Goal: Communication & Community: Share content

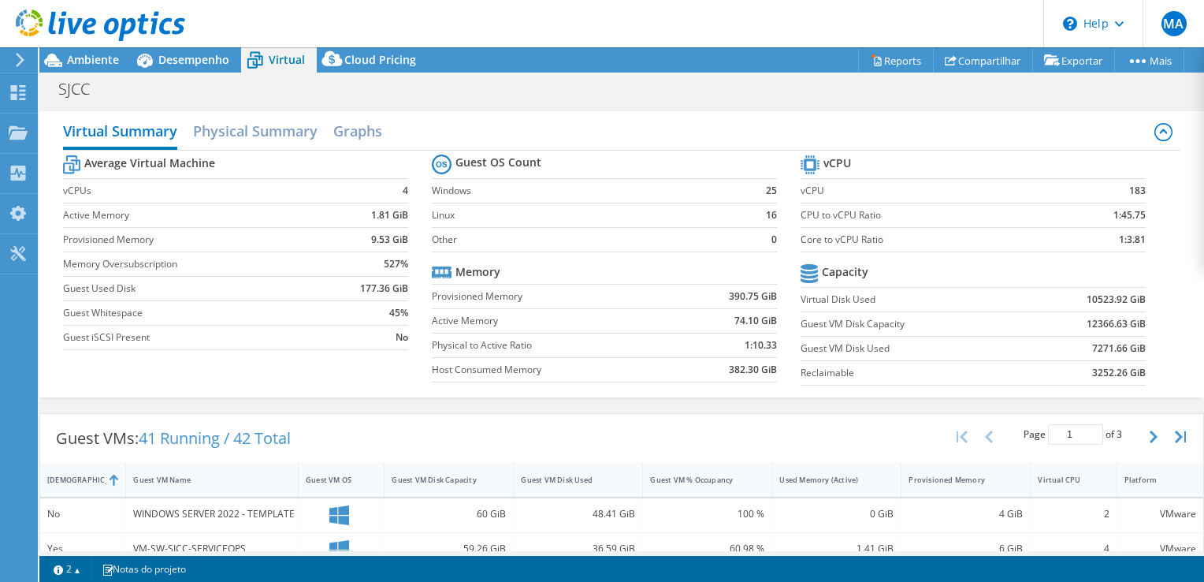
select select "USD"
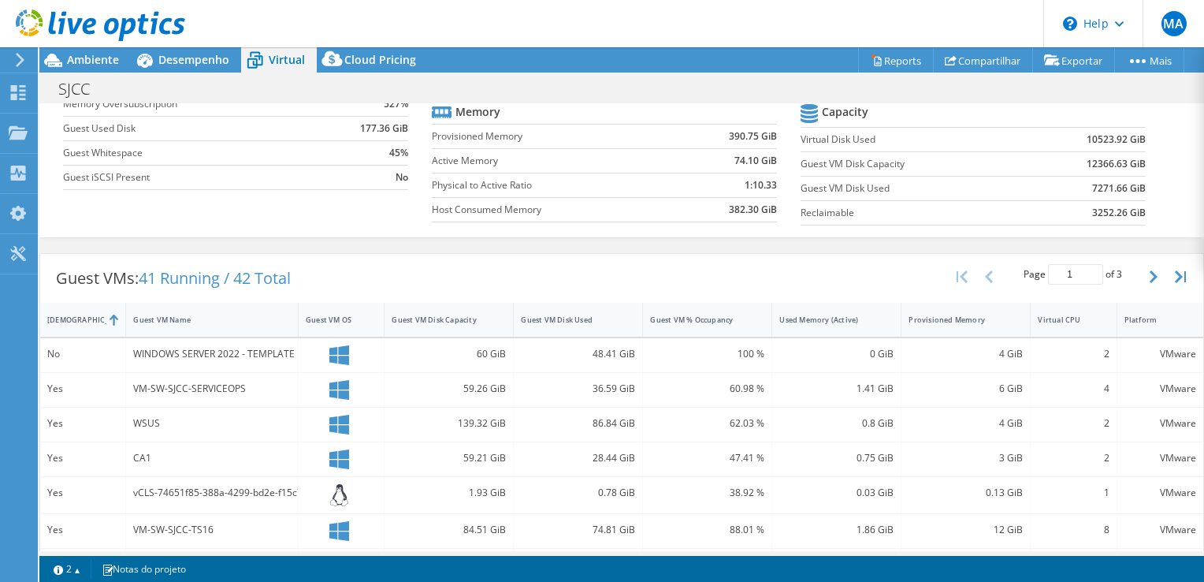
scroll to position [139, 0]
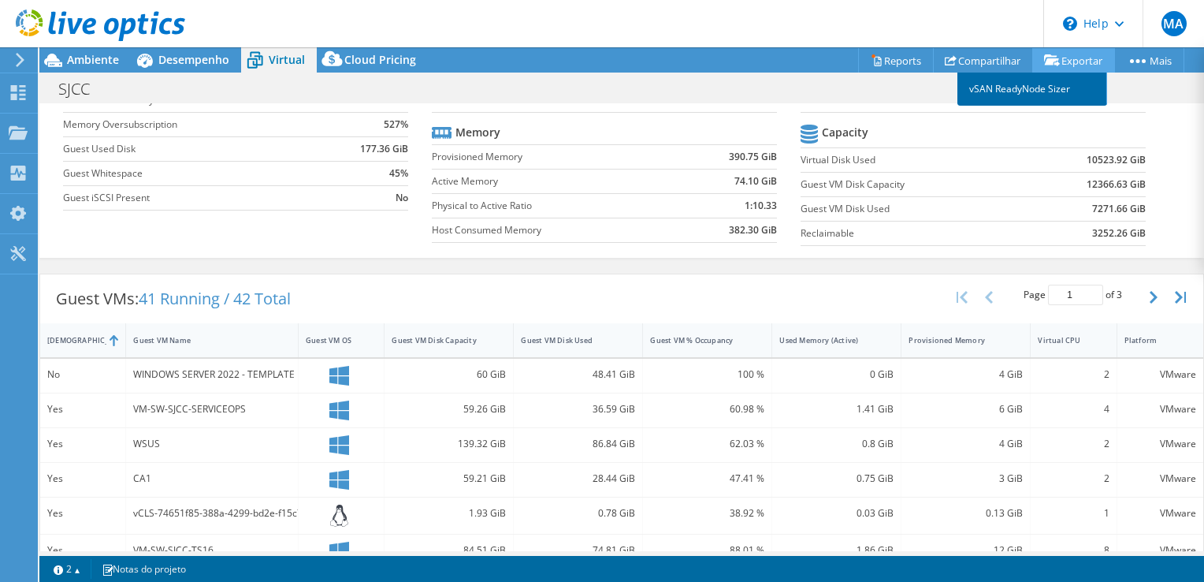
click at [1034, 92] on link "vSAN ReadyNode Sizer" at bounding box center [1032, 88] width 150 height 33
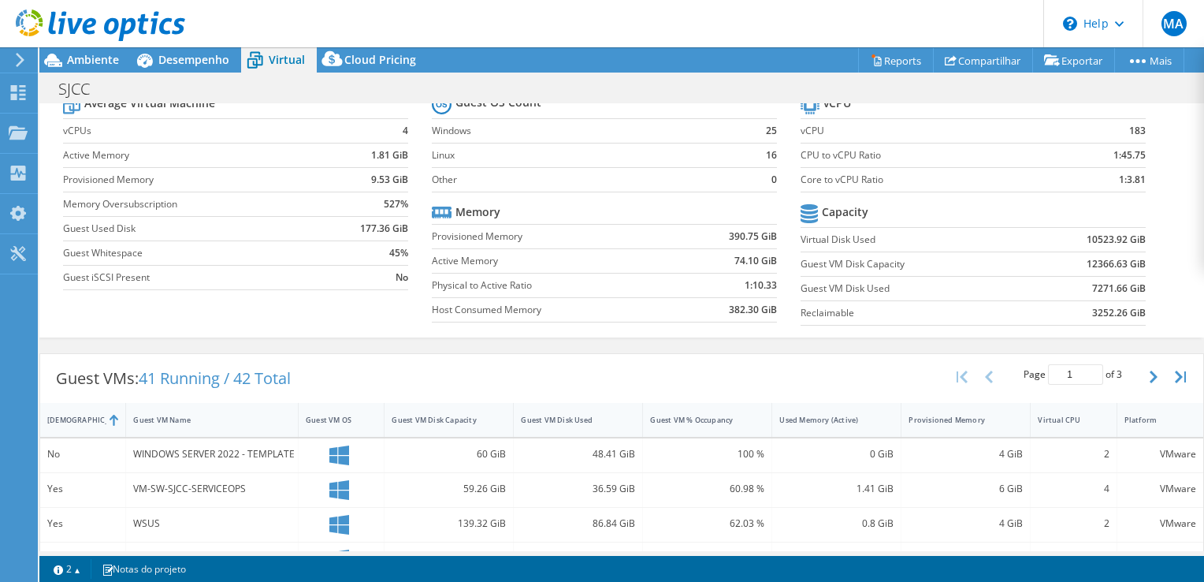
scroll to position [0, 0]
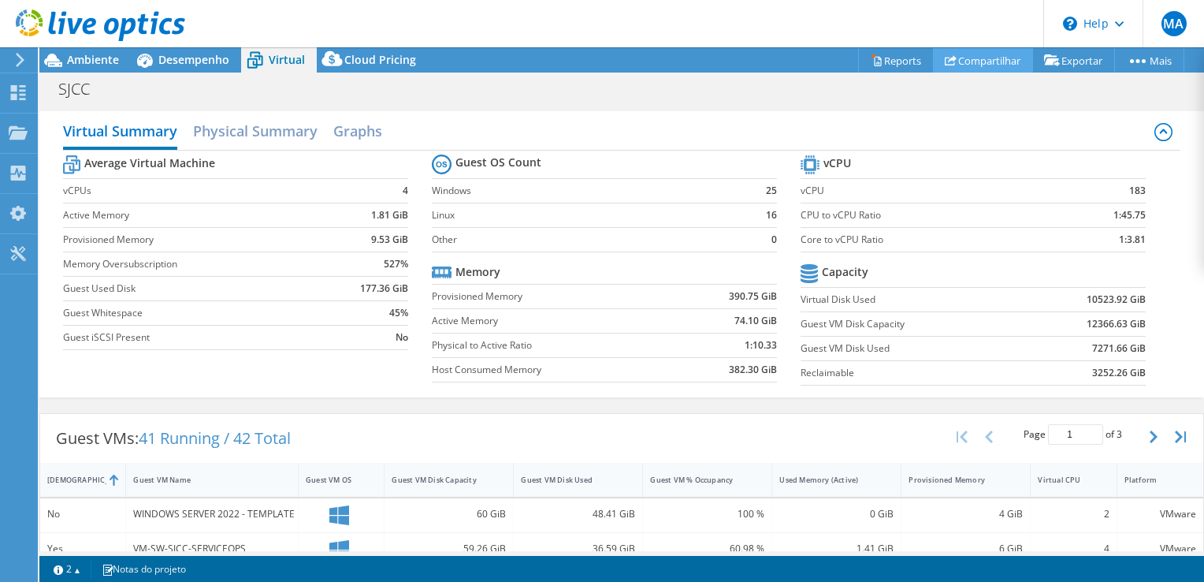
click at [971, 58] on link "Compartilhar" at bounding box center [983, 60] width 100 height 24
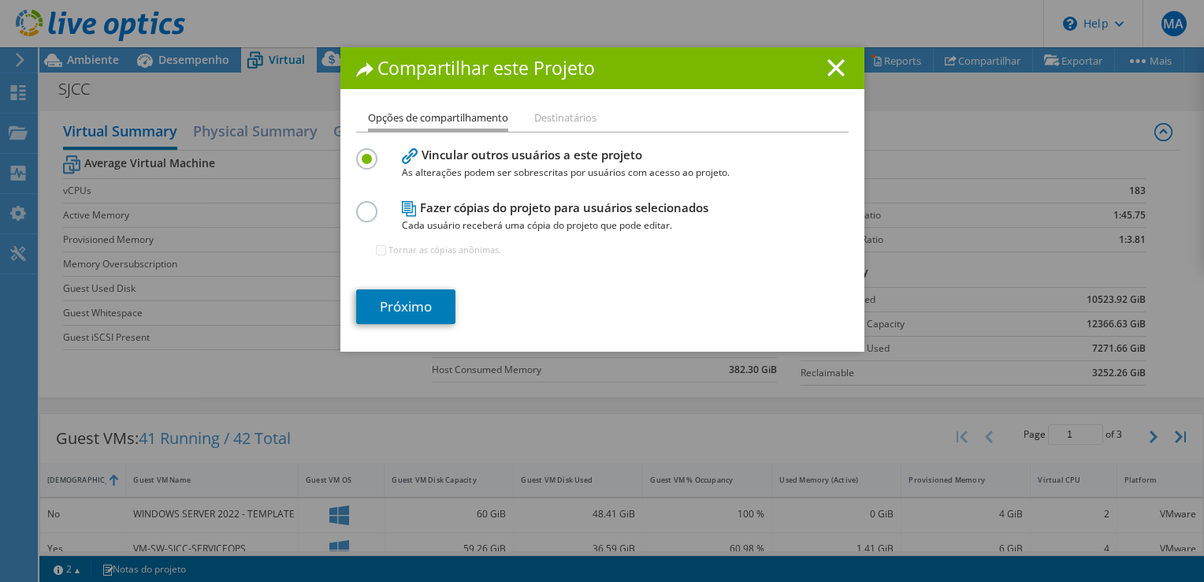
click at [565, 114] on li "Destinatários" at bounding box center [565, 119] width 62 height 20
click at [558, 121] on li "Destinatários" at bounding box center [565, 119] width 62 height 20
click at [359, 205] on label at bounding box center [370, 203] width 28 height 4
click at [0, 0] on input "radio" at bounding box center [0, 0] width 0 height 0
click at [394, 305] on link "Próximo" at bounding box center [405, 306] width 99 height 35
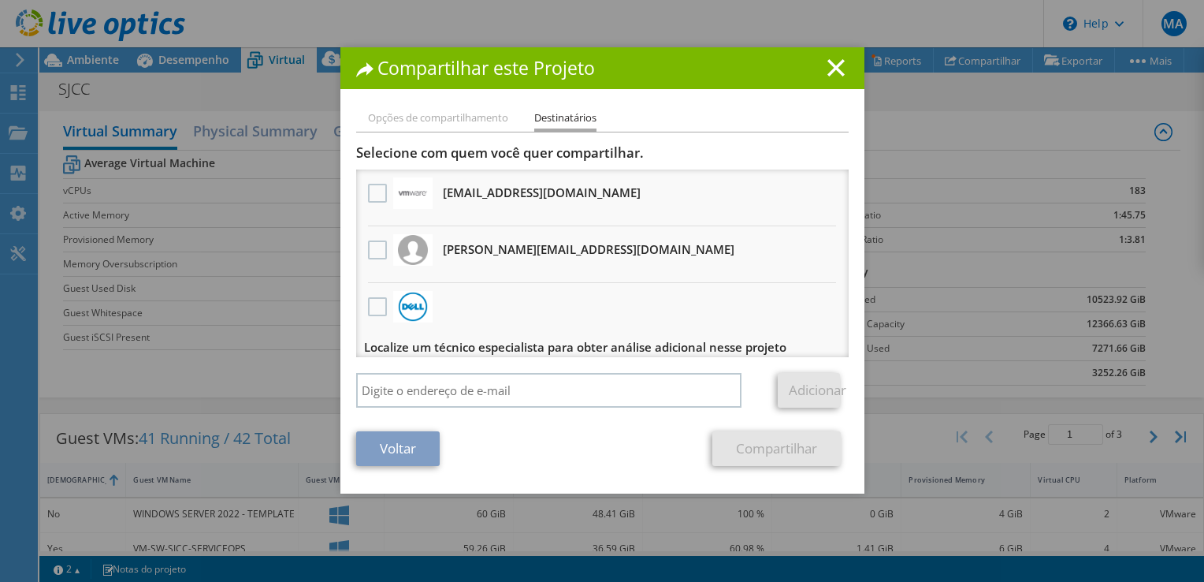
scroll to position [8, 0]
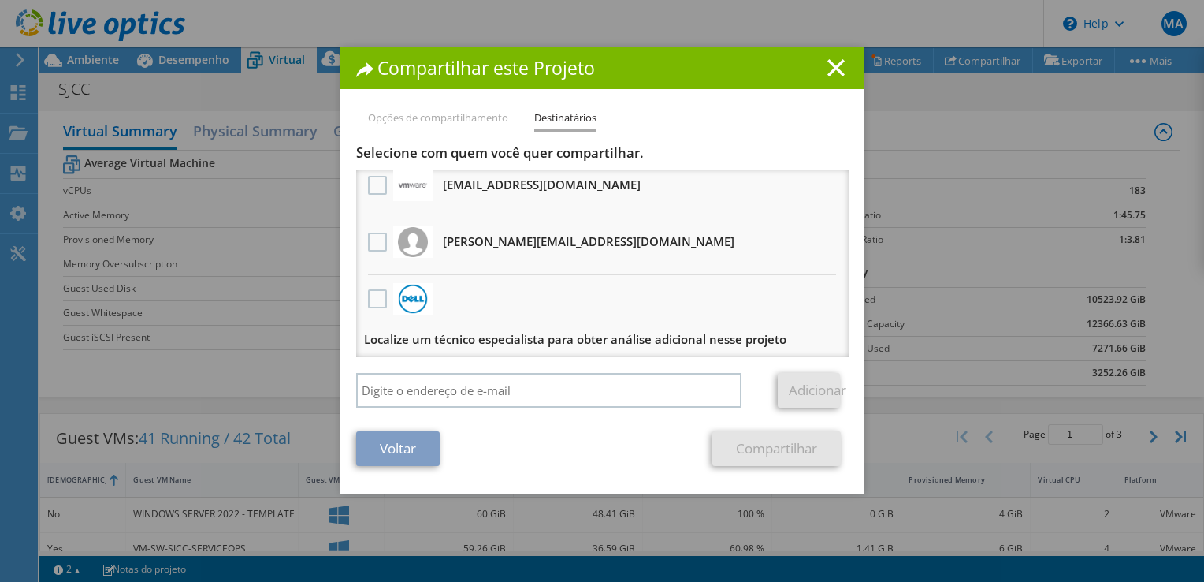
click at [415, 444] on link "Voltar" at bounding box center [398, 448] width 84 height 35
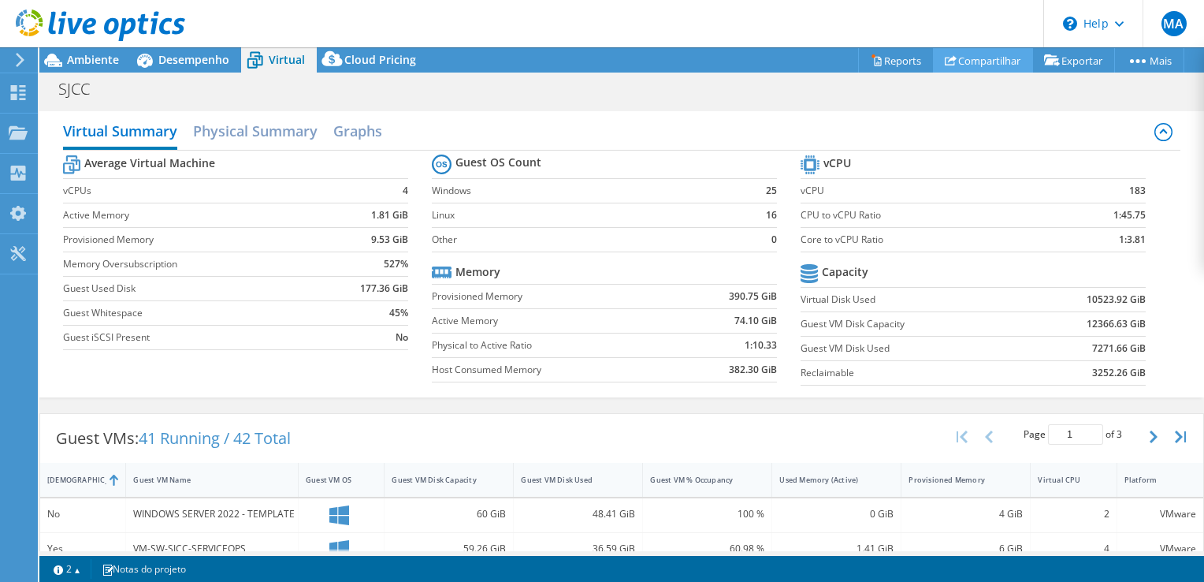
click at [971, 56] on link "Compartilhar" at bounding box center [983, 60] width 100 height 24
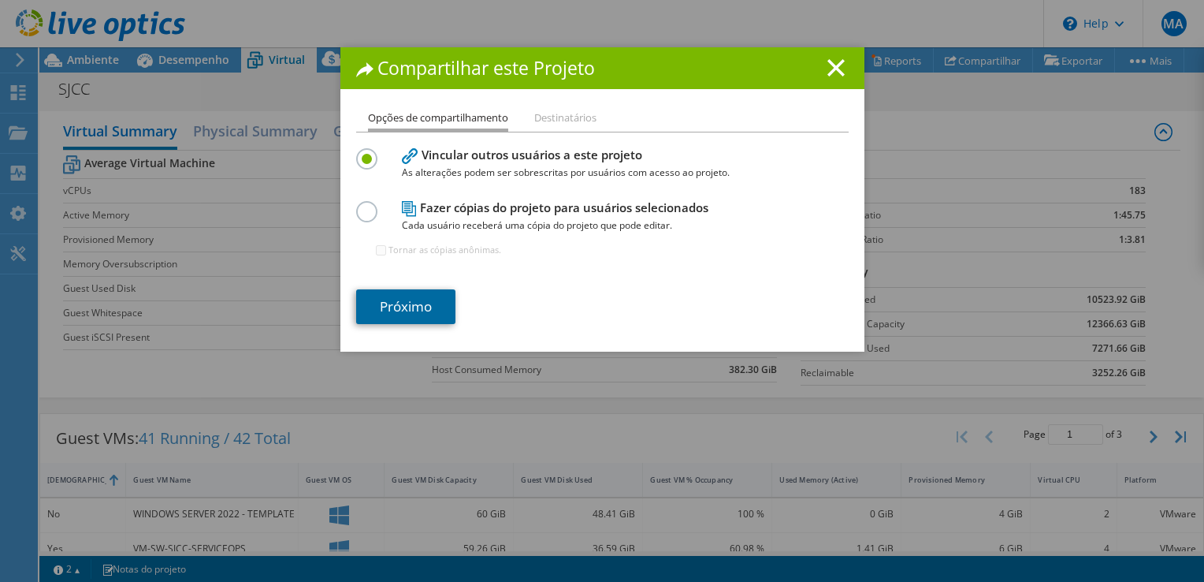
click at [426, 310] on link "Próximo" at bounding box center [405, 306] width 99 height 35
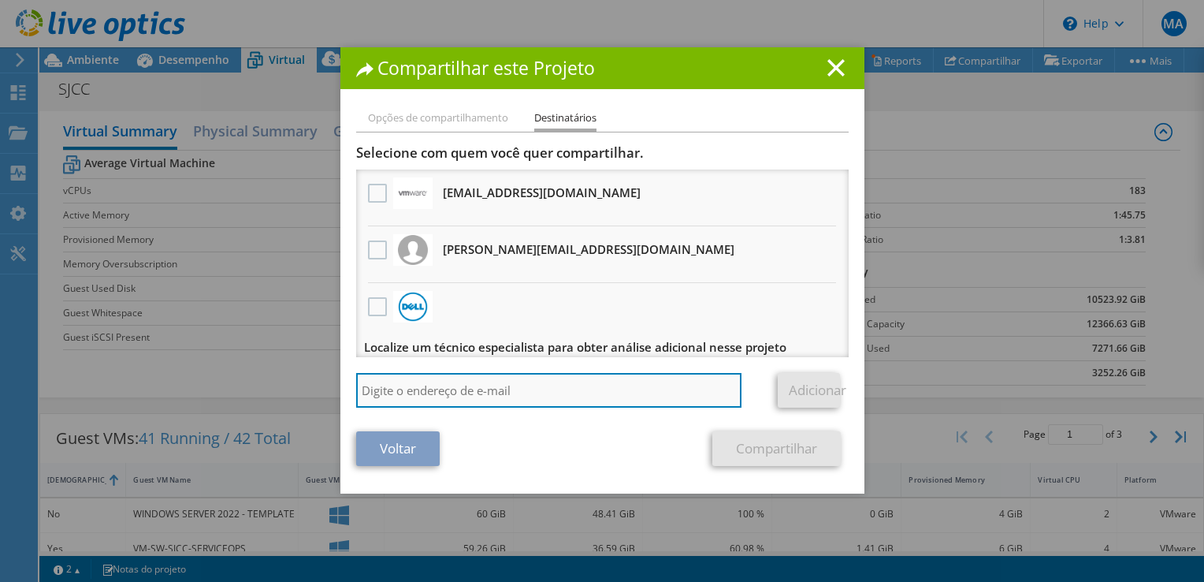
click at [555, 396] on input "search" at bounding box center [549, 390] width 386 height 35
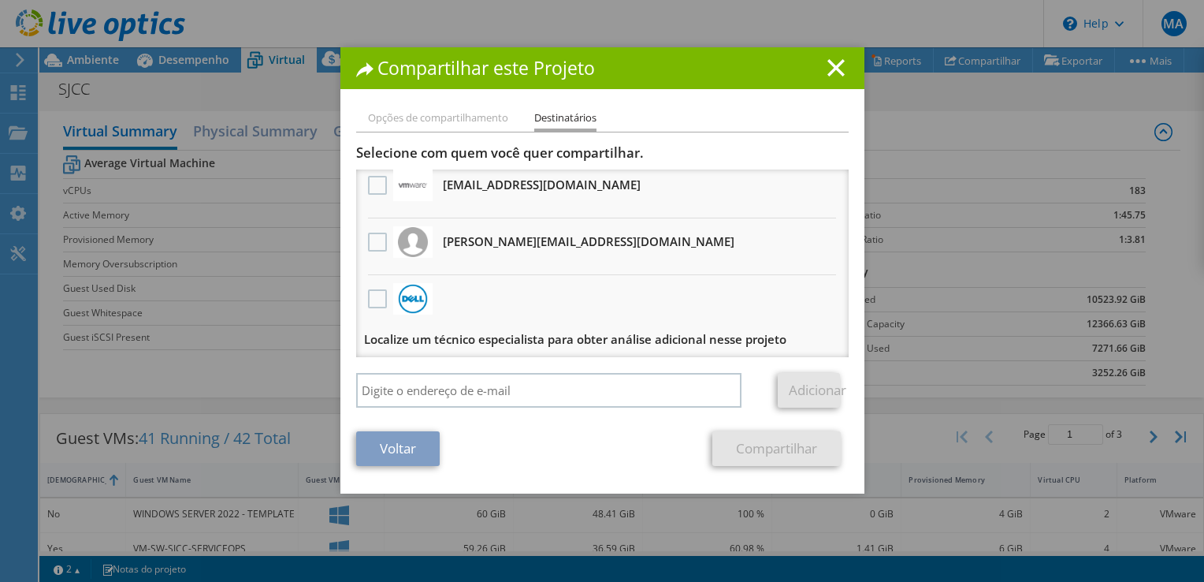
click at [421, 112] on li "Opções de compartilhamento" at bounding box center [438, 119] width 140 height 20
click at [419, 113] on li "Opções de compartilhamento" at bounding box center [438, 119] width 140 height 20
click at [403, 454] on link "Voltar" at bounding box center [398, 448] width 84 height 35
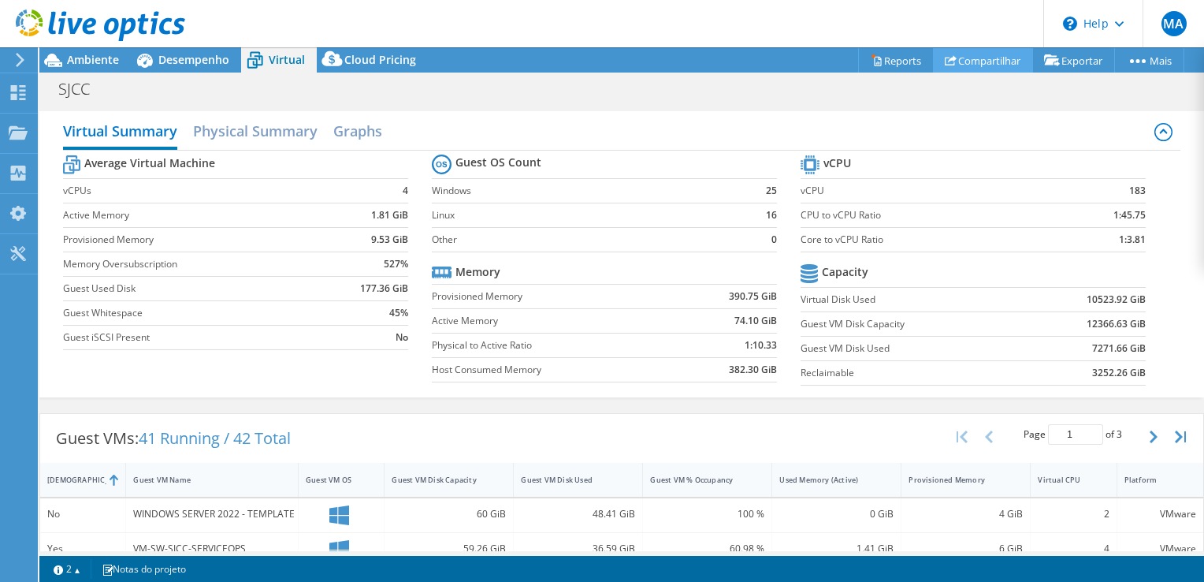
click at [945, 64] on use at bounding box center [951, 60] width 12 height 10
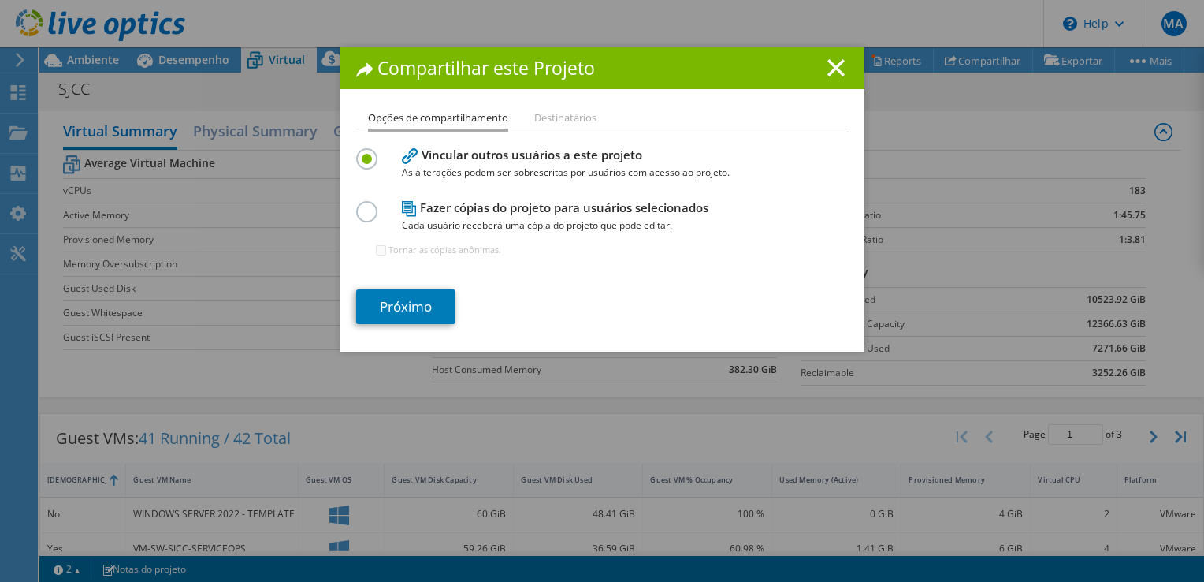
click at [356, 205] on label at bounding box center [370, 203] width 28 height 4
click at [0, 0] on input "radio" at bounding box center [0, 0] width 0 height 0
click at [394, 307] on link "Próximo" at bounding box center [405, 306] width 99 height 35
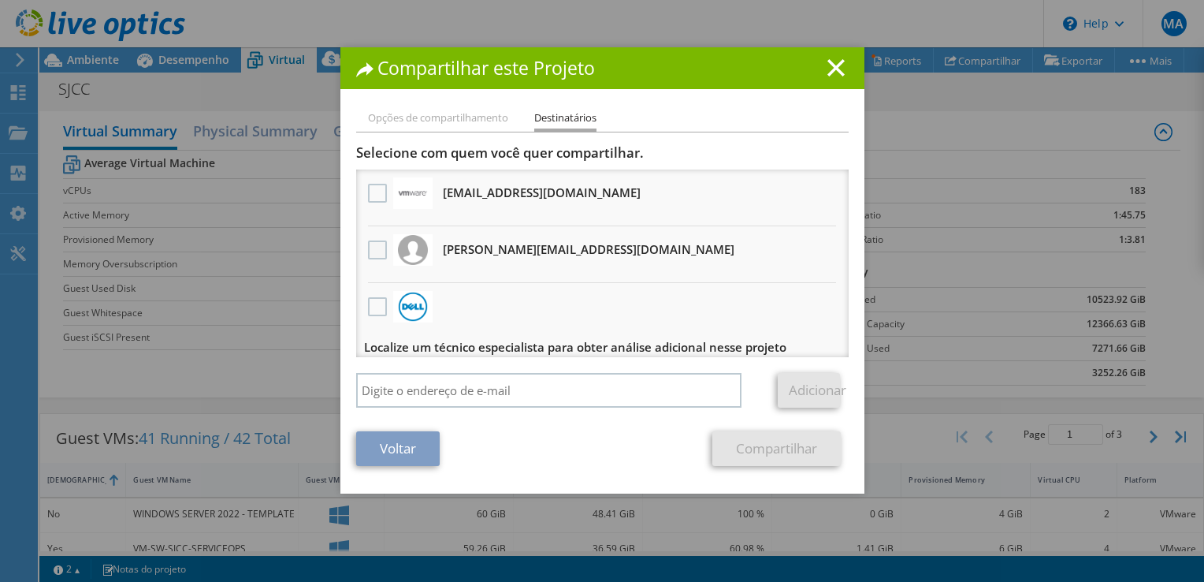
click at [369, 248] on label at bounding box center [379, 249] width 23 height 19
click at [0, 0] on input "checkbox" at bounding box center [0, 0] width 0 height 0
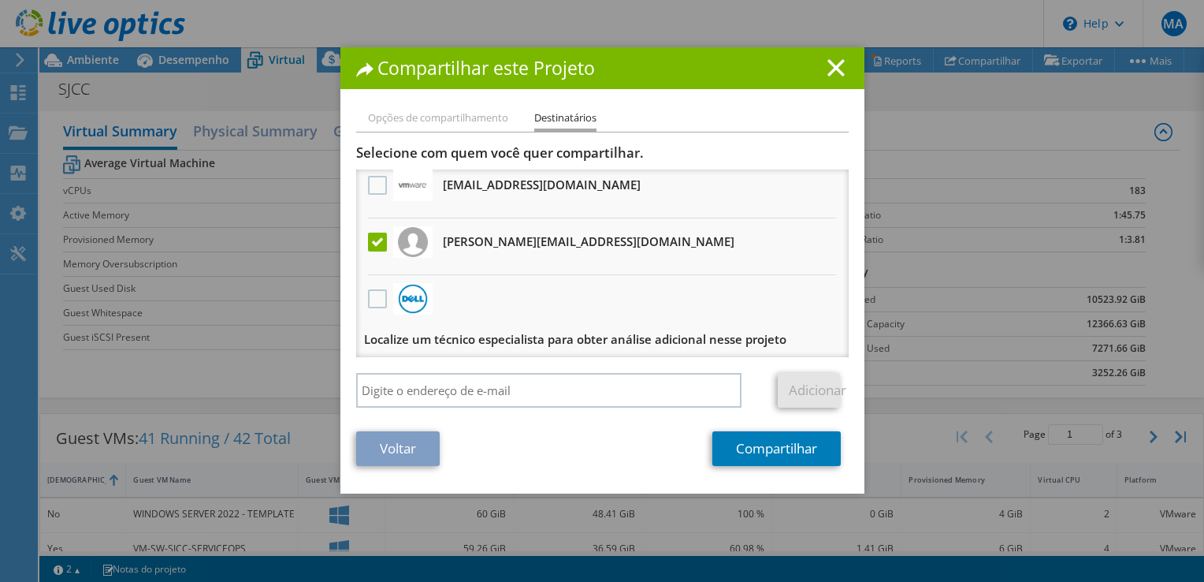
scroll to position [0, 0]
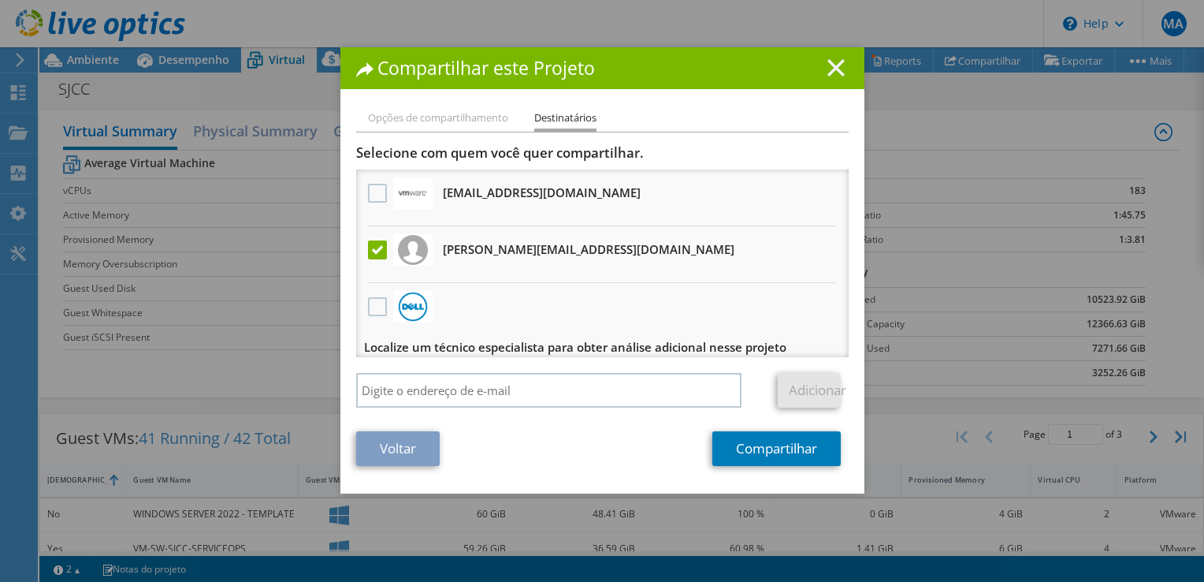
click at [828, 69] on line at bounding box center [836, 68] width 16 height 16
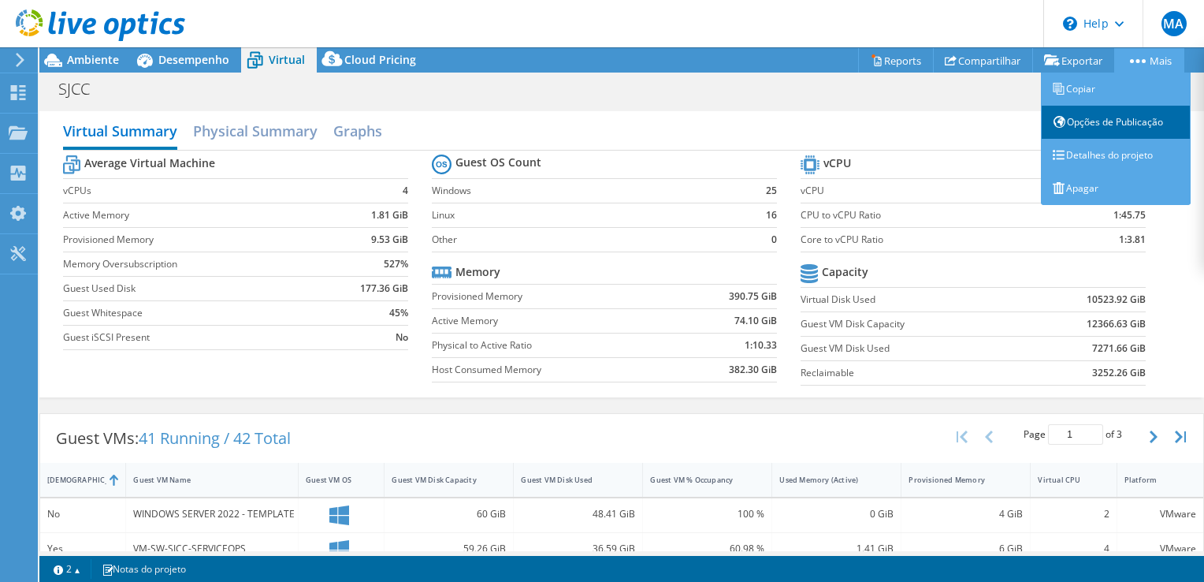
click at [1100, 122] on link "Opções de Publicação" at bounding box center [1116, 122] width 150 height 33
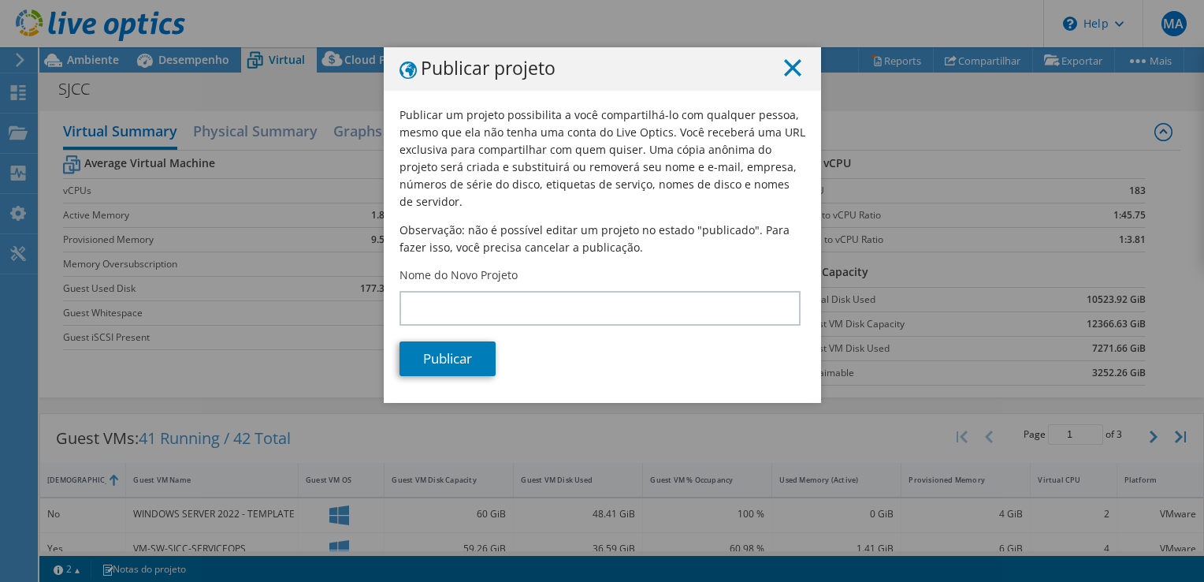
click at [790, 65] on line at bounding box center [793, 68] width 16 height 16
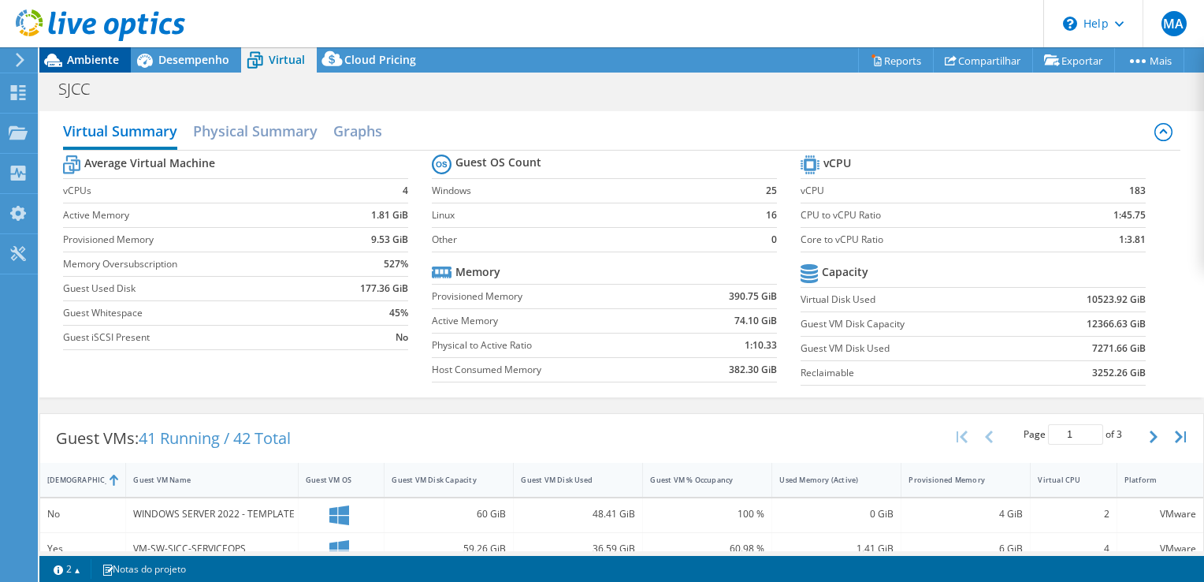
click at [102, 63] on span "Ambiente" at bounding box center [93, 59] width 52 height 15
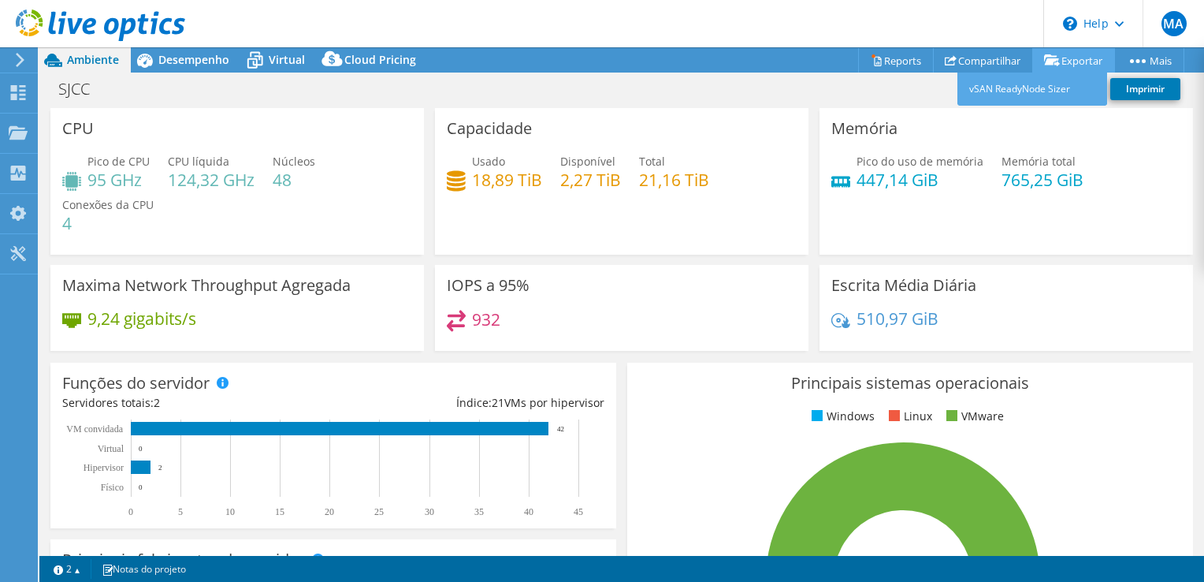
click at [1068, 61] on link "Exportar" at bounding box center [1073, 60] width 83 height 24
drag, startPoint x: 625, startPoint y: 87, endPoint x: 583, endPoint y: 84, distance: 41.9
click at [583, 84] on div "SJCC Imprimir" at bounding box center [621, 88] width 1165 height 29
